Goal: Transaction & Acquisition: Download file/media

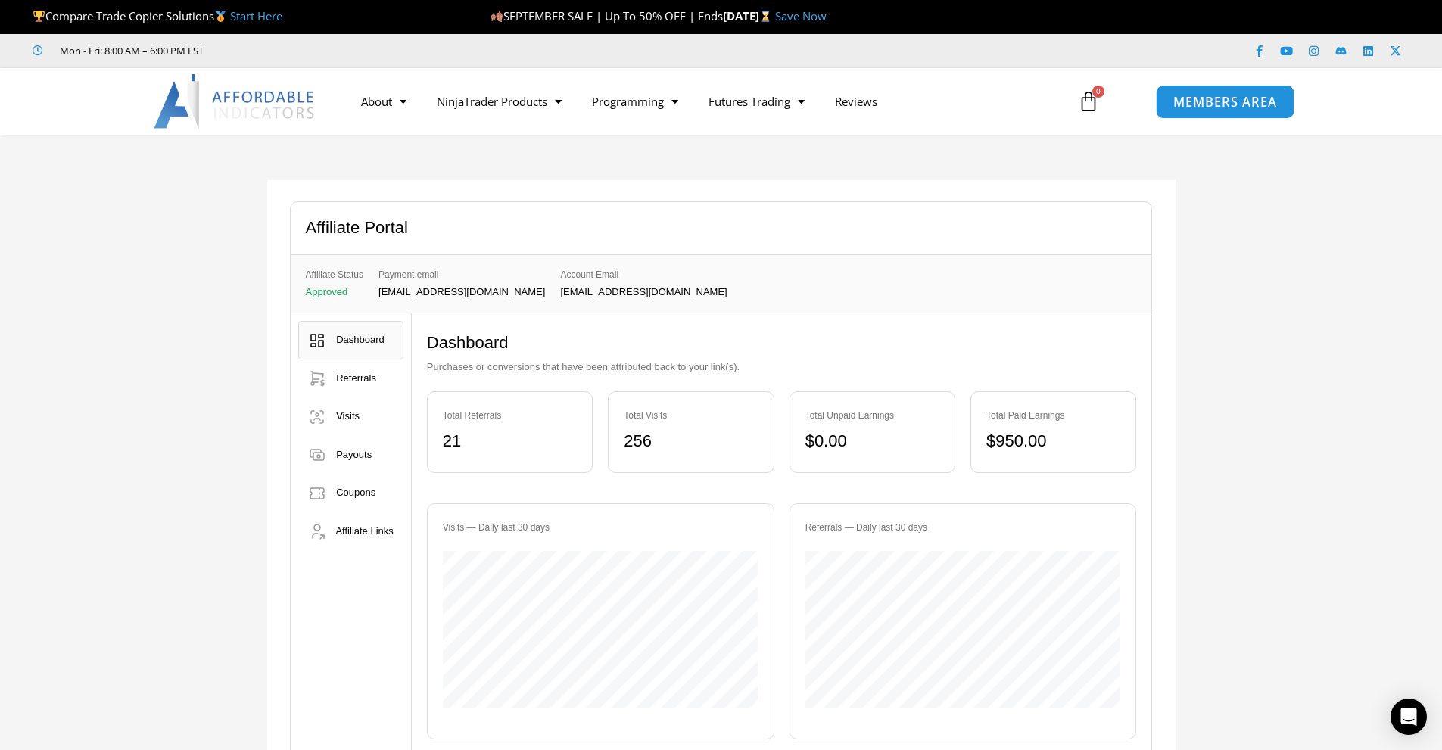
click at [1207, 100] on span "MEMBERS AREA" at bounding box center [1225, 101] width 104 height 13
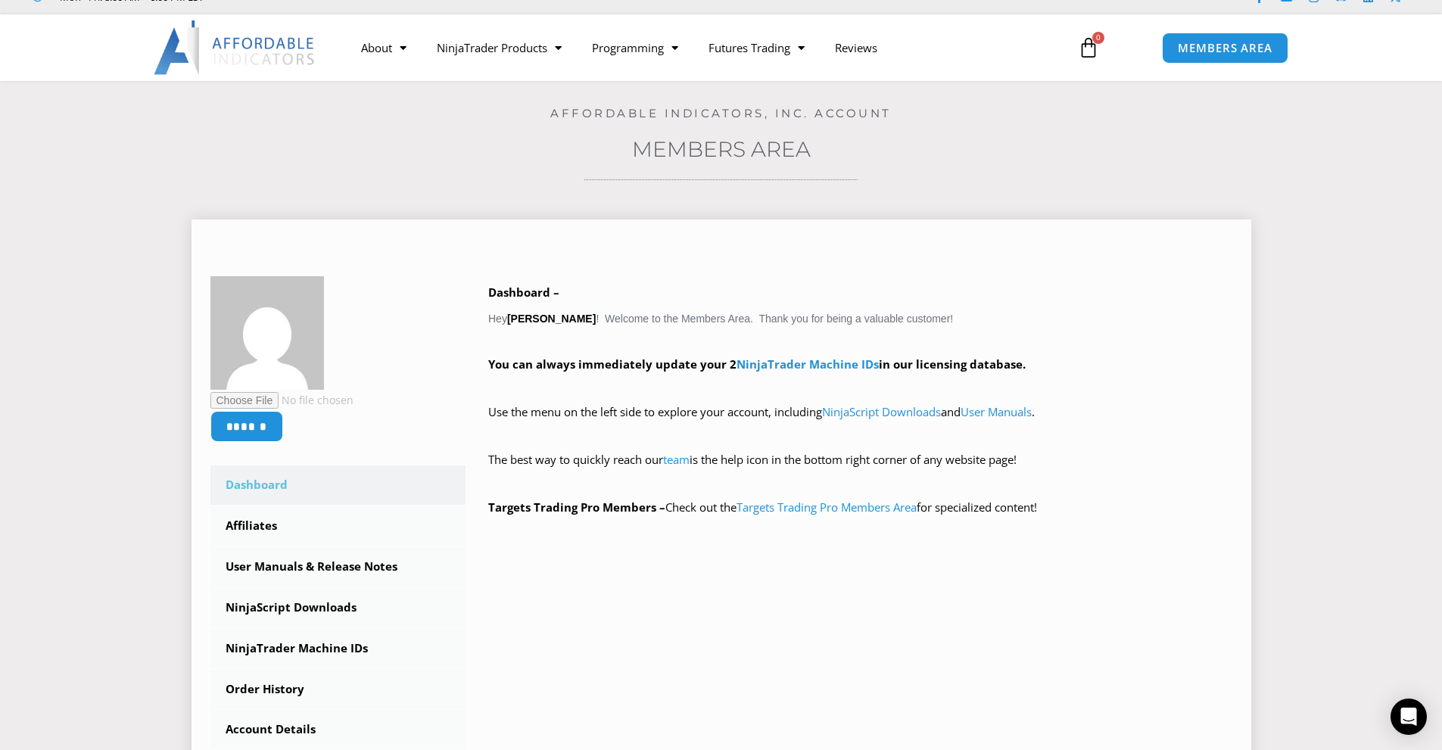
scroll to position [303, 0]
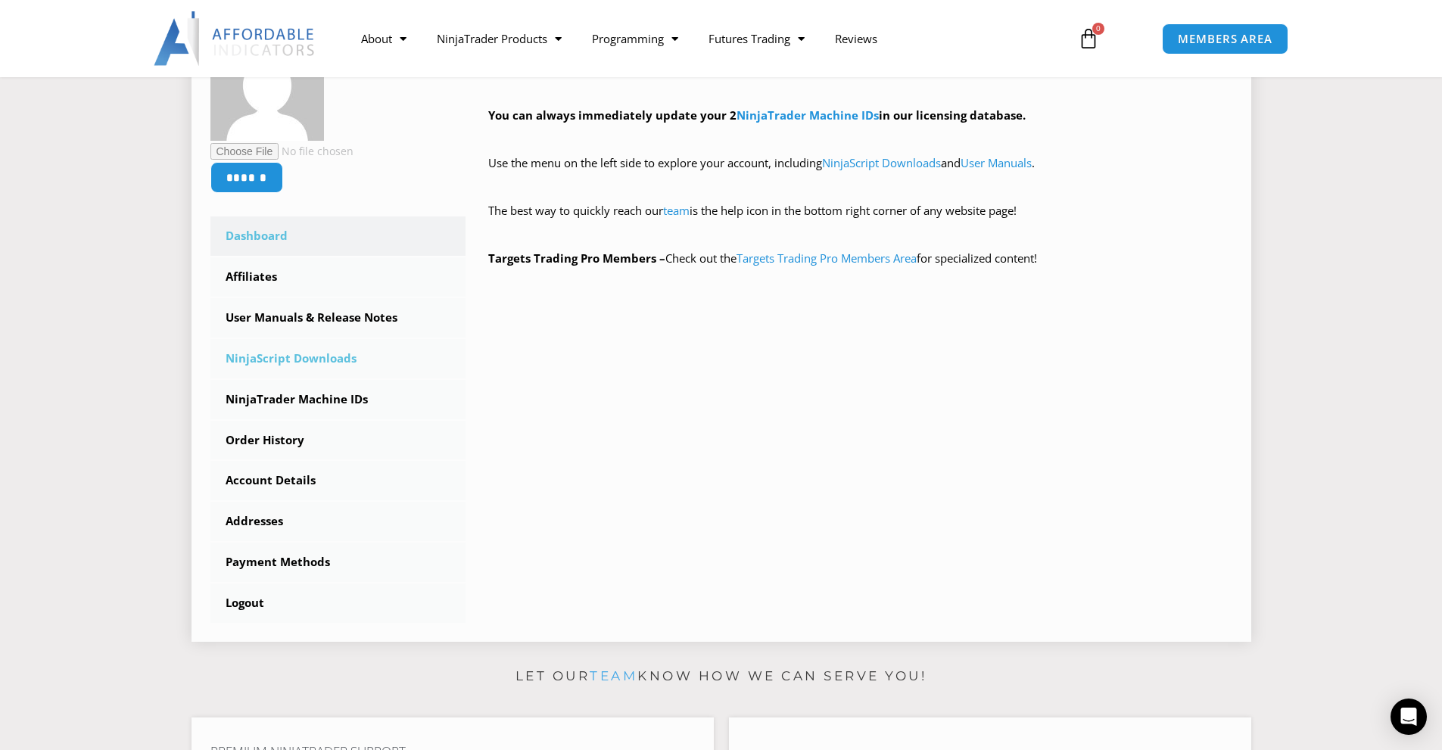
click at [309, 362] on link "NinjaScript Downloads" at bounding box center [338, 358] width 256 height 39
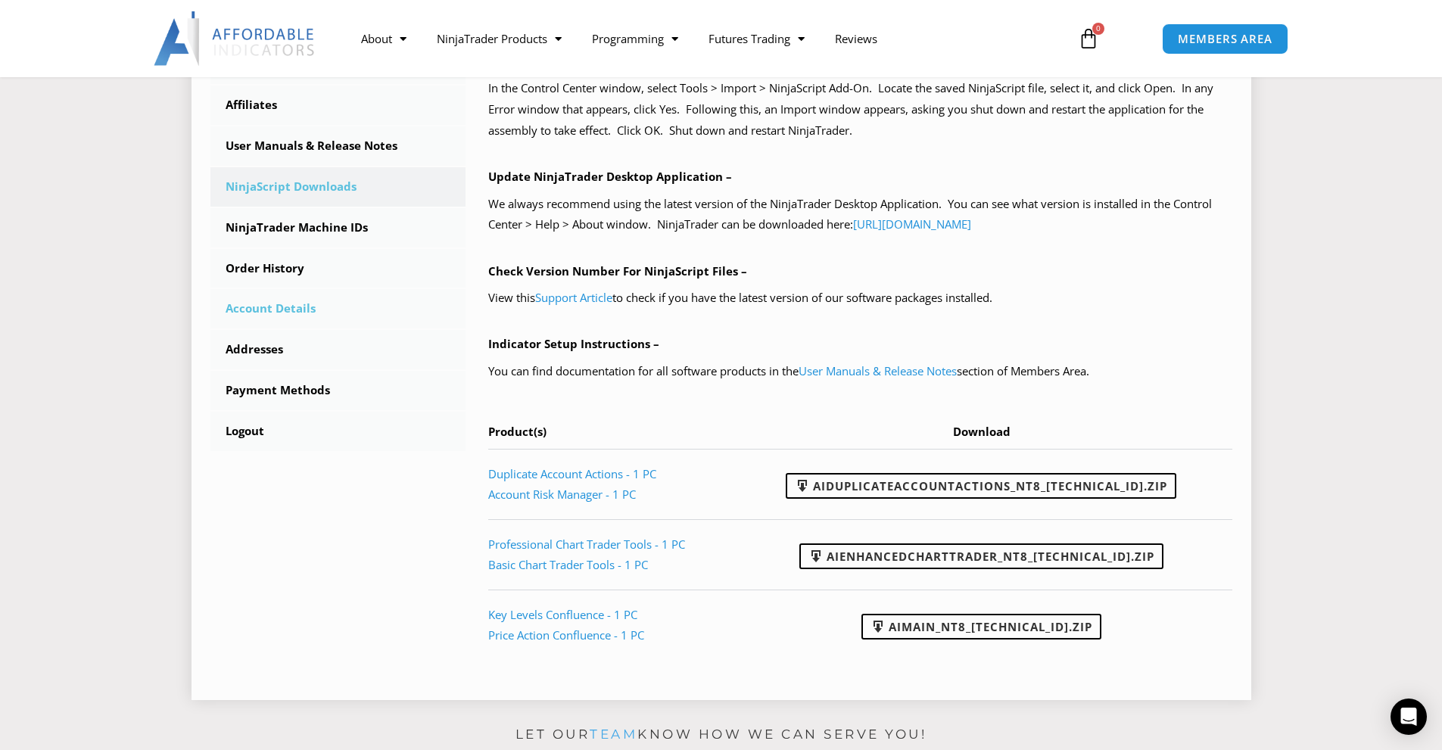
scroll to position [530, 0]
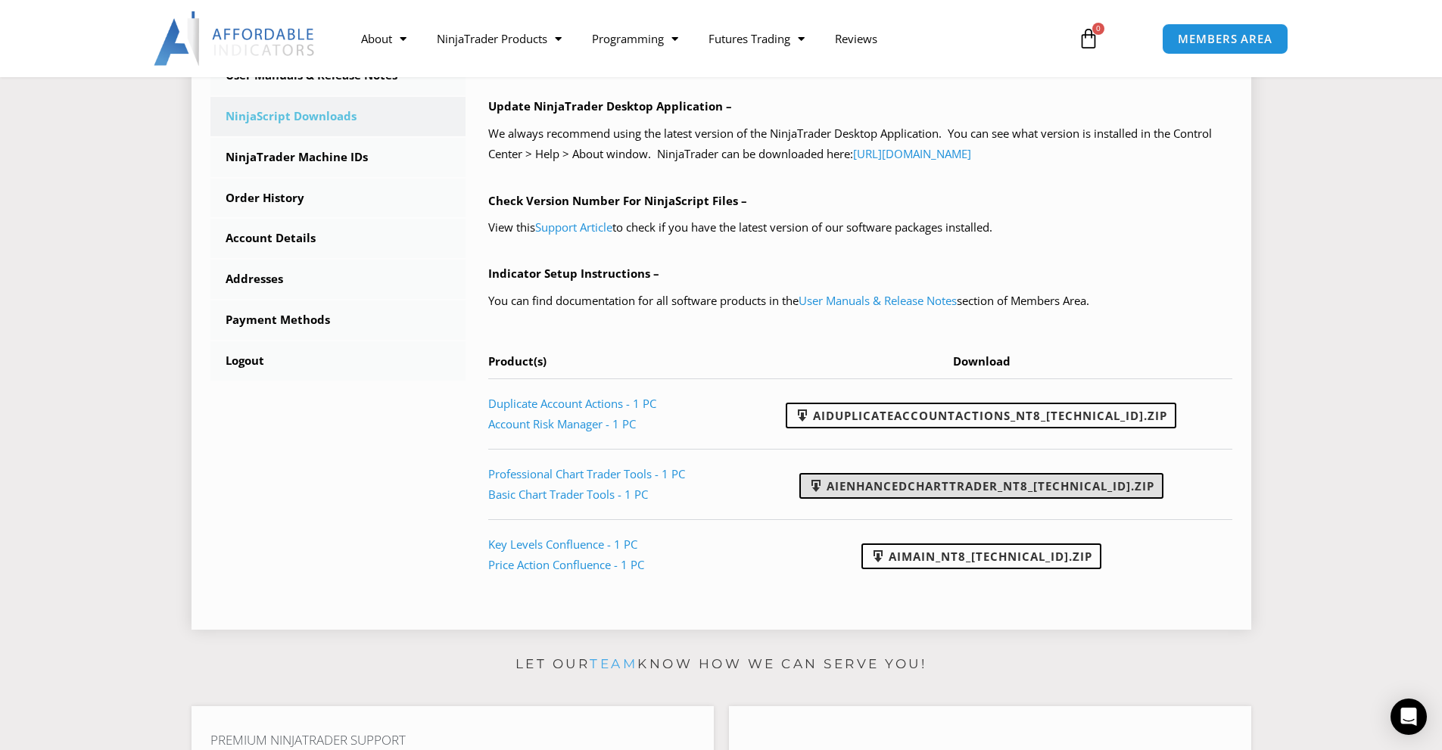
click at [911, 481] on link "AIEnhancedChartTrader_NT8_25.1.31.1.zip" at bounding box center [981, 486] width 364 height 26
click at [1039, 484] on link "AIEnhancedChartTrader_NT8_25.1.31.1.zip" at bounding box center [981, 486] width 364 height 26
